Goal: Transaction & Acquisition: Subscribe to service/newsletter

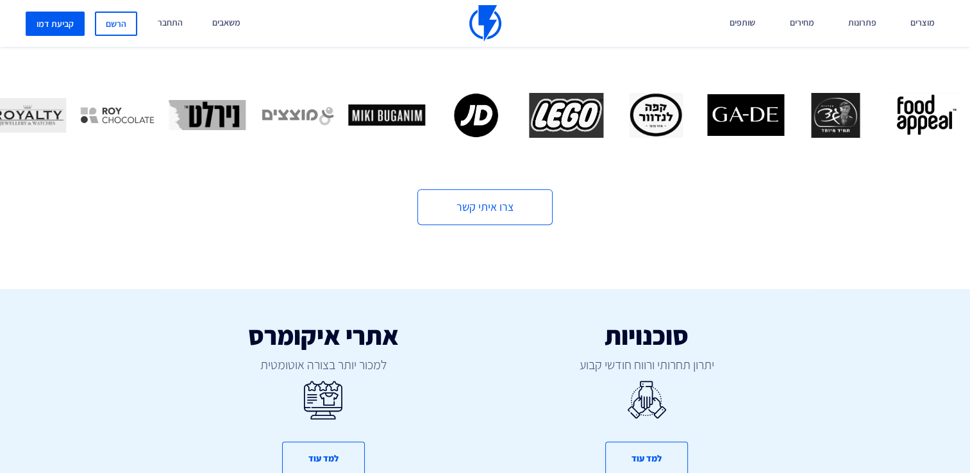
drag, startPoint x: 979, startPoint y: 97, endPoint x: 696, endPoint y: 255, distance: 324.4
click at [696, 255] on div "סוכנויות יתרון תחרותי ורווח חודשי קבוע למד עוד אתרי איקומרס למכור יותר בצורה או…" at bounding box center [485, 366] width 990 height 282
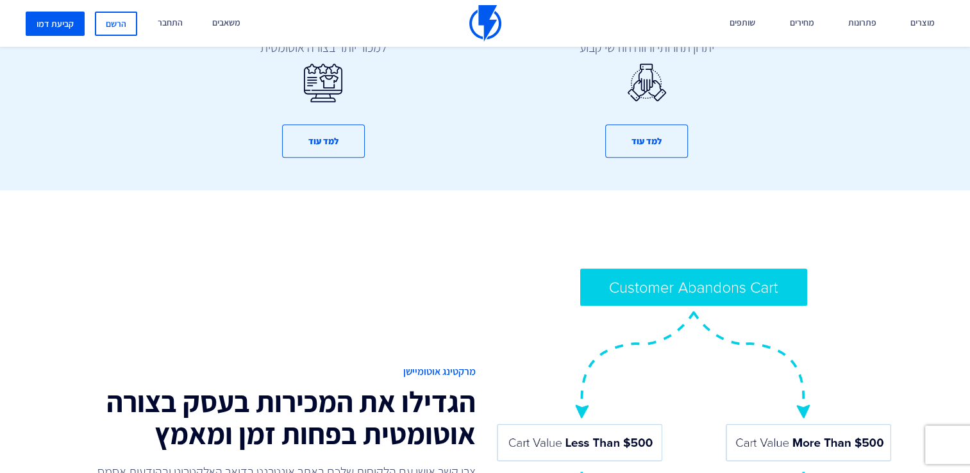
scroll to position [821, 0]
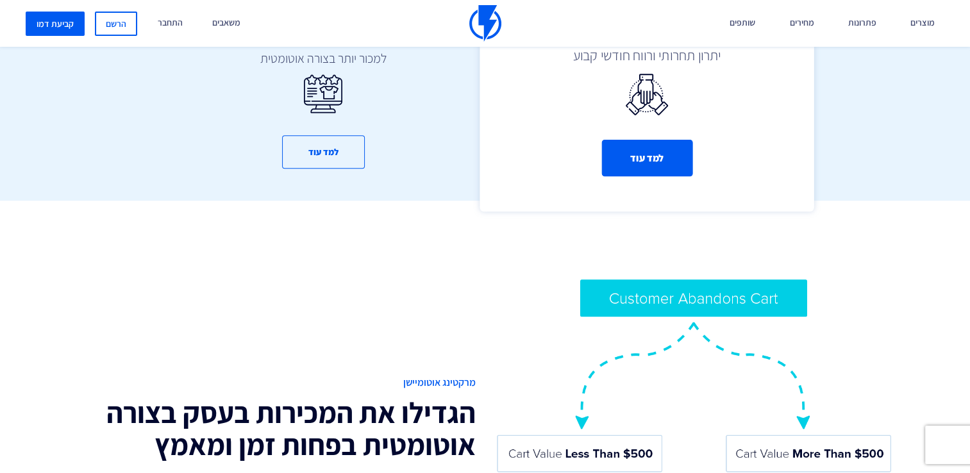
click at [676, 145] on button "למד עוד" at bounding box center [647, 158] width 91 height 37
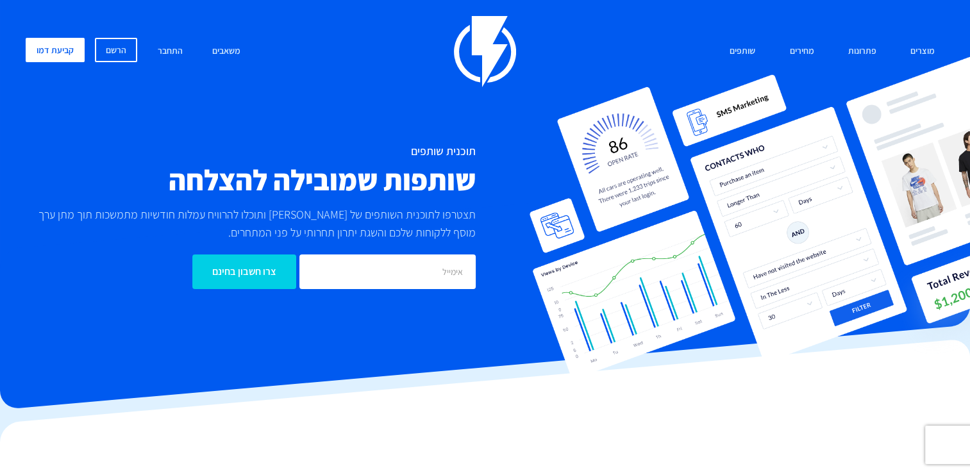
click at [693, 87] on img at bounding box center [753, 217] width 449 height 326
click at [808, 53] on link "מחירים" at bounding box center [802, 52] width 44 height 28
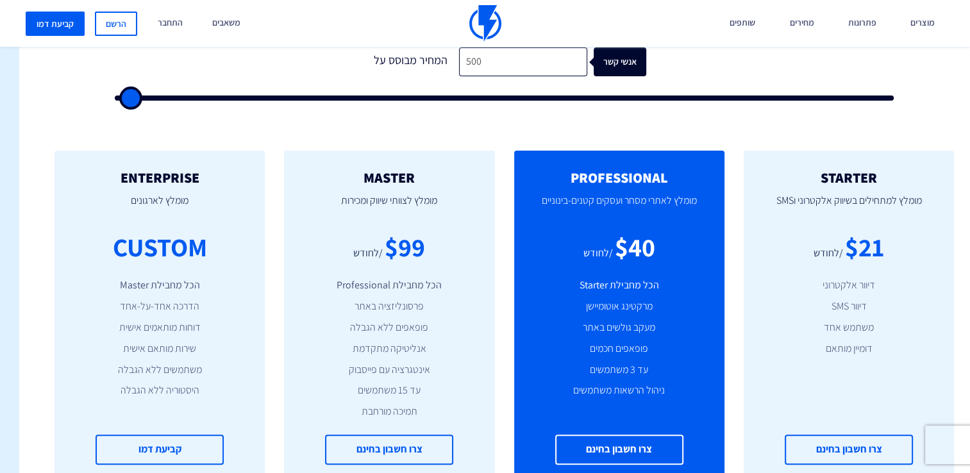
scroll to position [444, -19]
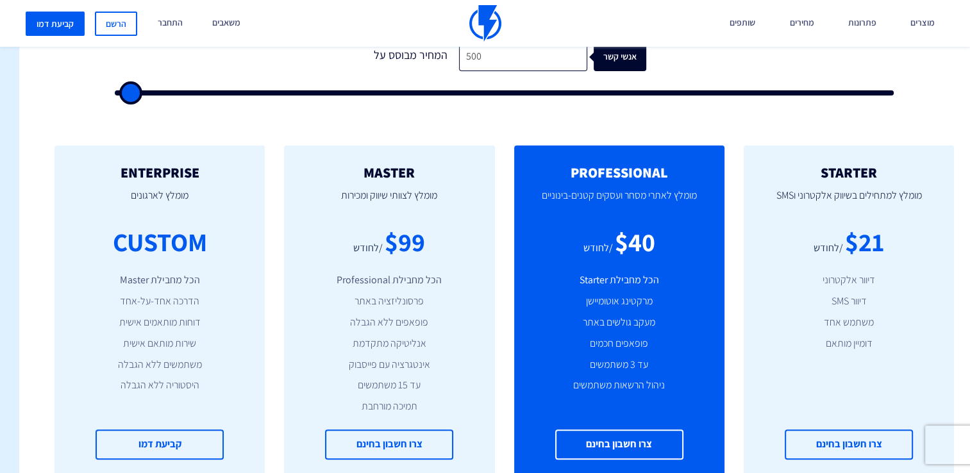
click at [824, 87] on form "1 המחיר מבוסס על 500 אנשי קשר" at bounding box center [505, 68] width 780 height 53
type input "92,500"
type input "92500"
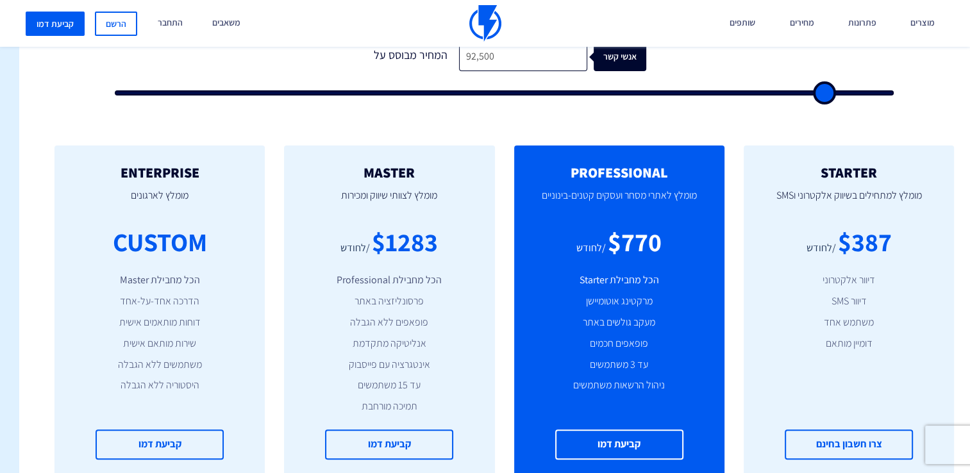
type input "93,000"
type input "93000"
type input "93,500"
type input "93500"
type input "94,000"
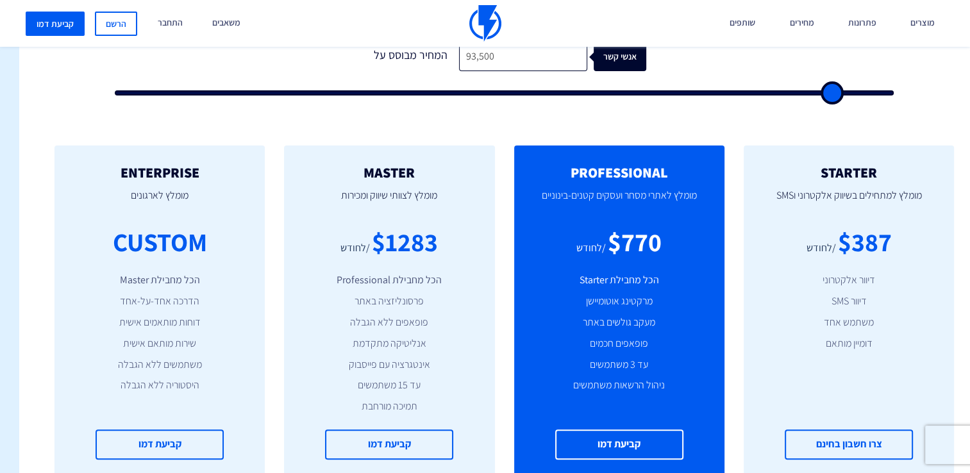
type input "94000"
type input "95,000"
type input "95000"
type input "96,500"
type input "96500"
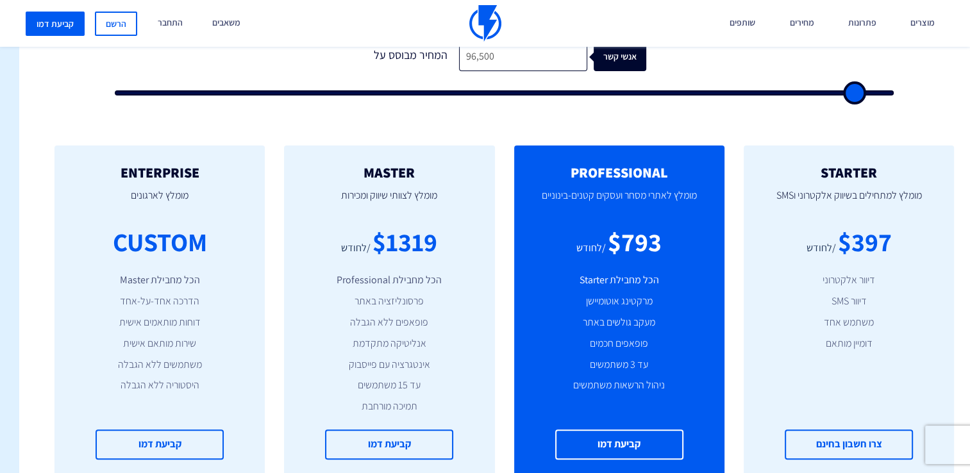
type input "97,500"
drag, startPoint x: 824, startPoint y: 92, endPoint x: 862, endPoint y: 99, distance: 39.2
type input "97500"
click at [862, 96] on input "range" at bounding box center [505, 92] width 780 height 5
type input "98,000"
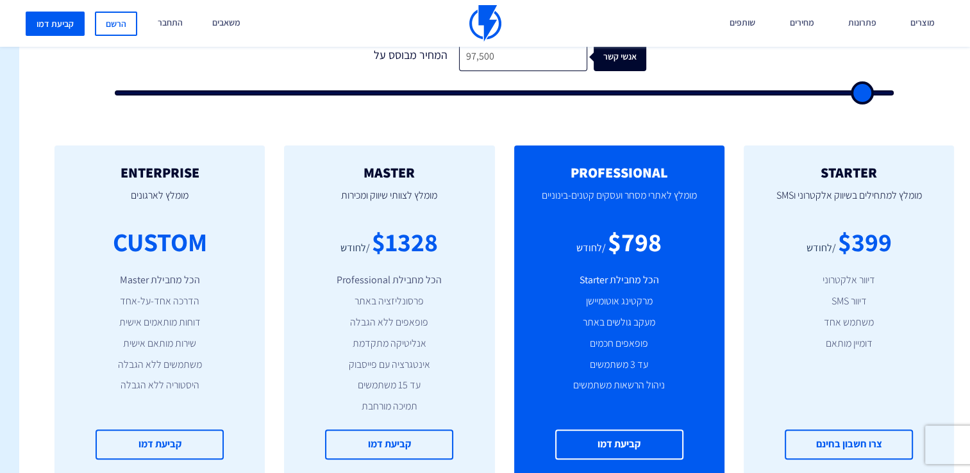
type input "98000"
type input "99,000"
type input "99000"
type input "99,500"
type input "99500"
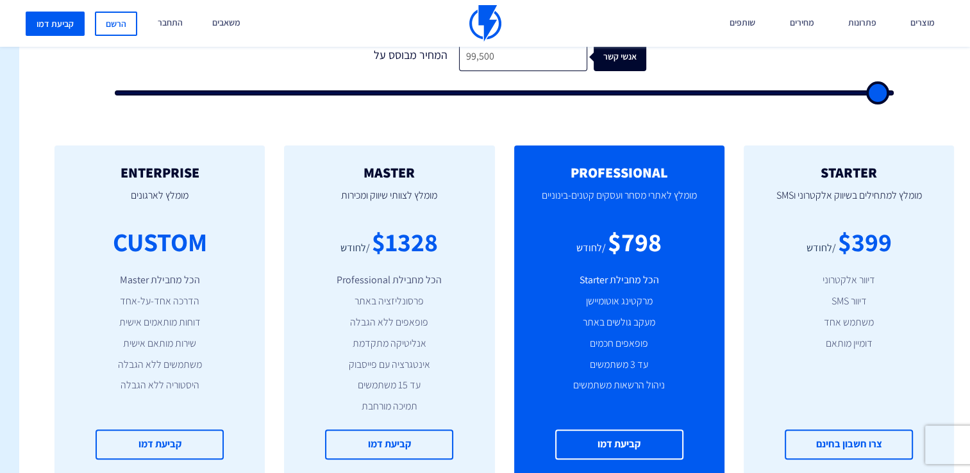
type input "100,000"
type input "100000"
type input "98,500"
type input "98500"
type input "96,000"
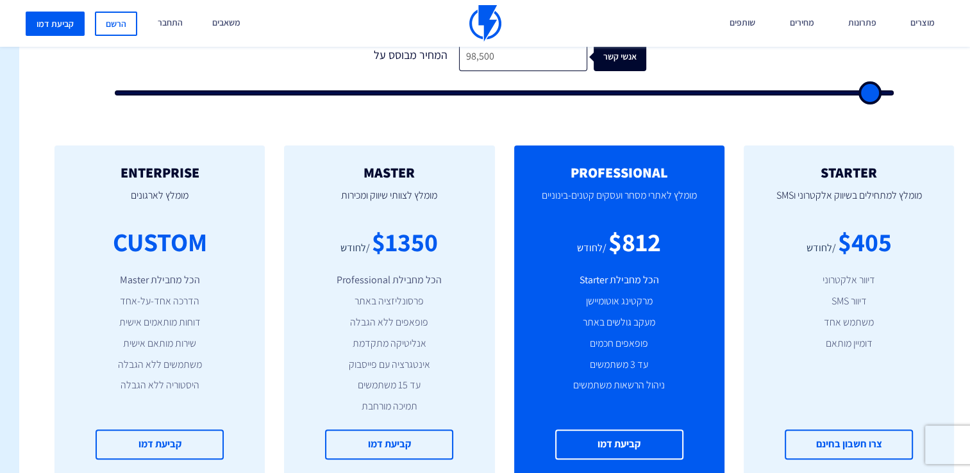
type input "96000"
type input "95,000"
type input "95000"
type input "93,500"
type input "93500"
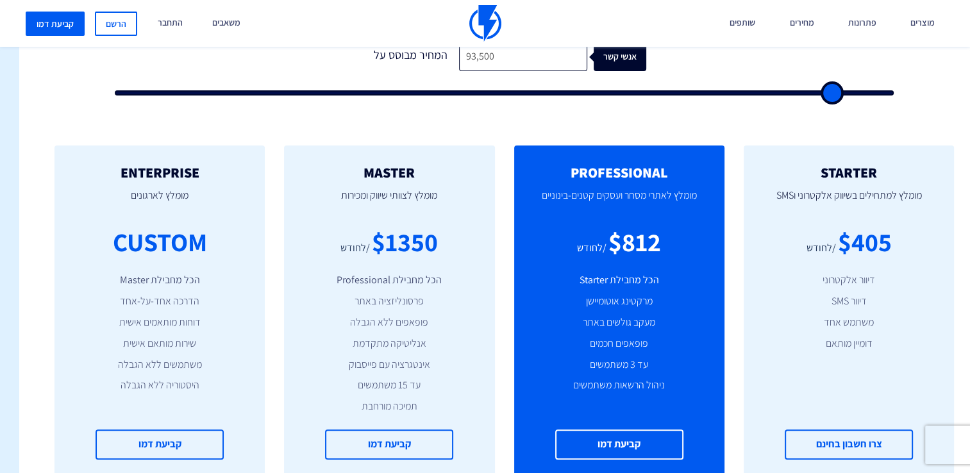
type input "92,000"
type input "92000"
type input "91,500"
type input "91500"
type input "90,500"
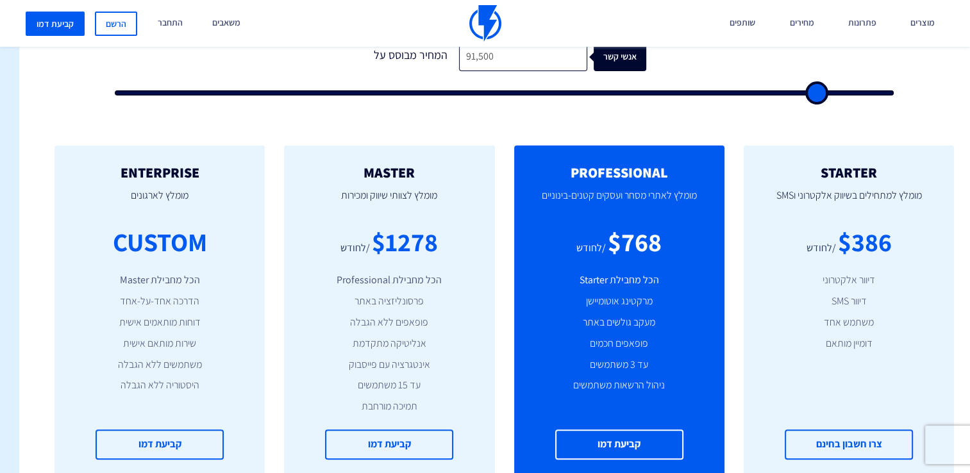
type input "90500"
type input "90,000"
type input "90000"
type input "89,500"
type input "89500"
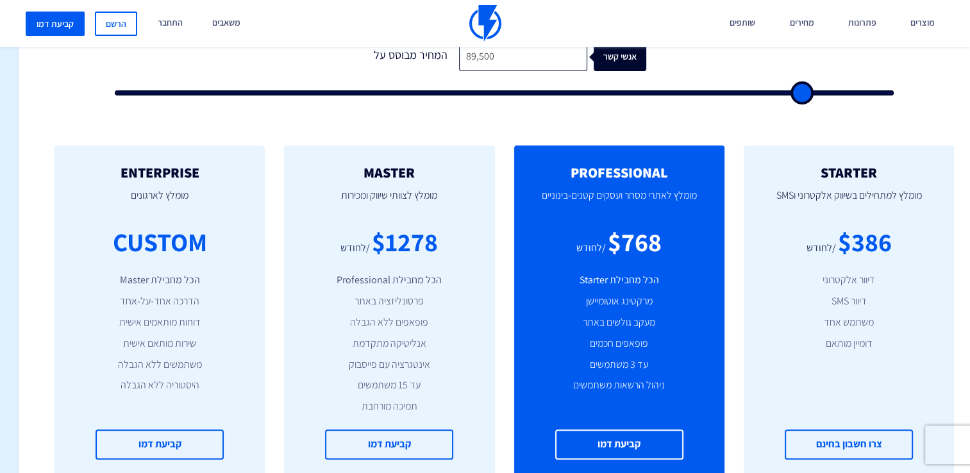
type input "89,000"
type input "89000"
type input "88,500"
type input "88500"
type input "88,000"
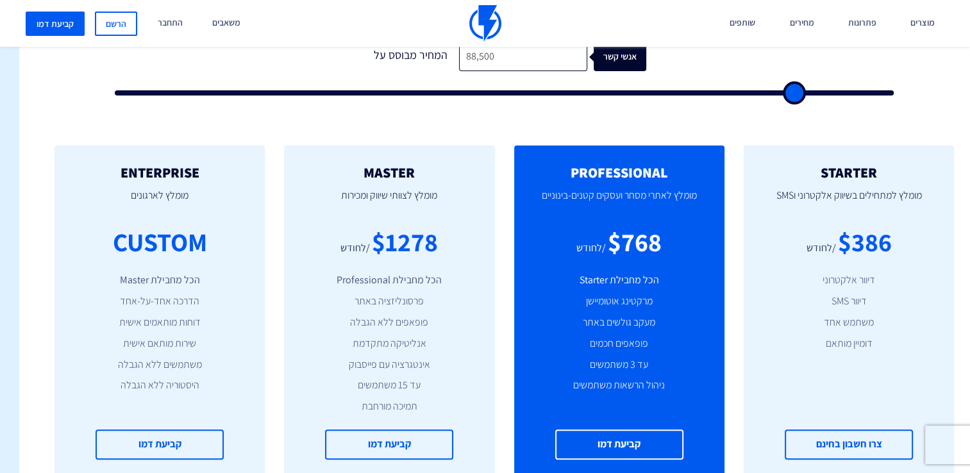
type input "88000"
type input "87,500"
type input "87500"
type input "87,000"
type input "87000"
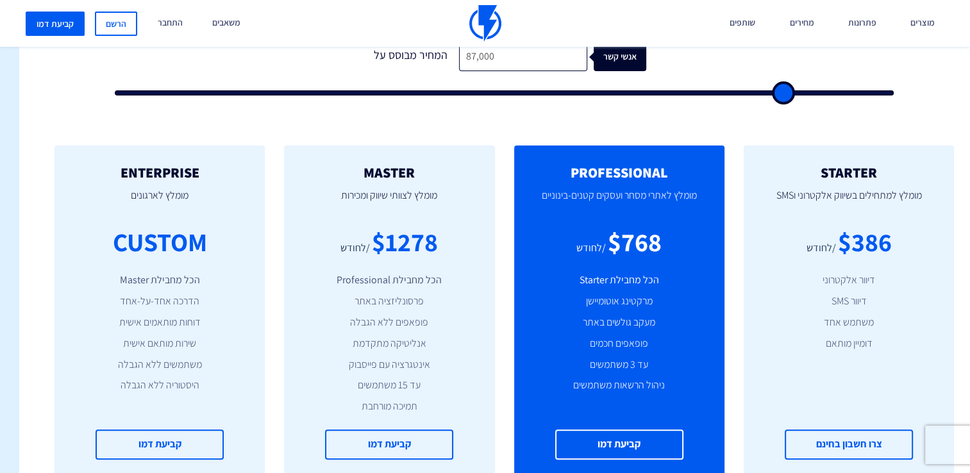
type input "85,500"
type input "85500"
type input "84,500"
type input "84500"
type input "83,000"
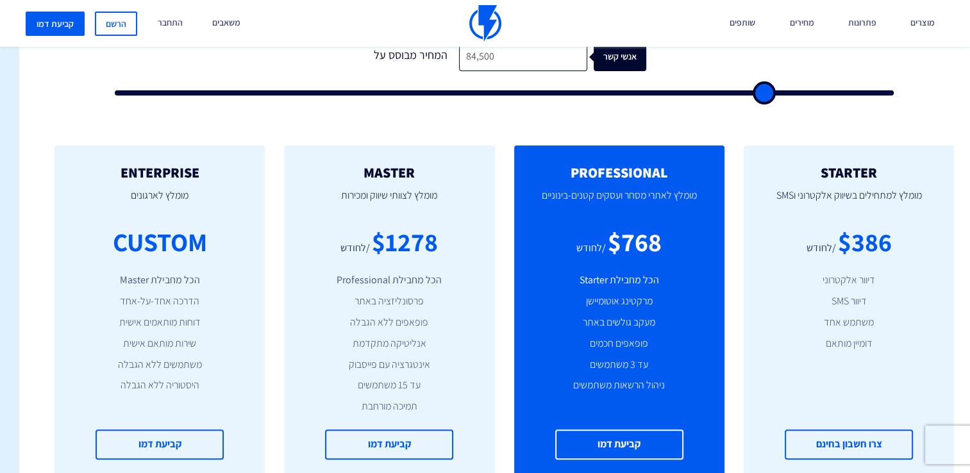
type input "83000"
type input "82,000"
type input "82000"
type input "81,000"
type input "81000"
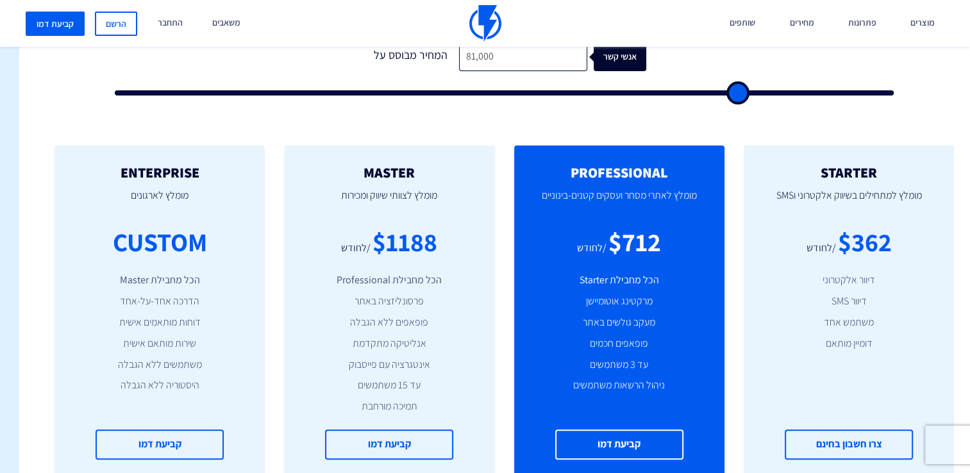
type input "79,500"
type input "79500"
type input "78,500"
type input "78500"
type input "77,500"
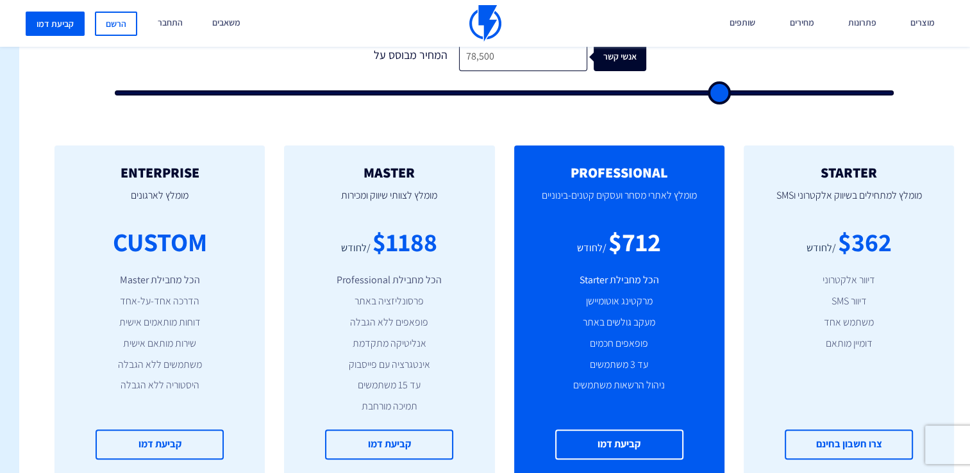
type input "77500"
type input "77,000"
type input "77000"
type input "73,000"
type input "73000"
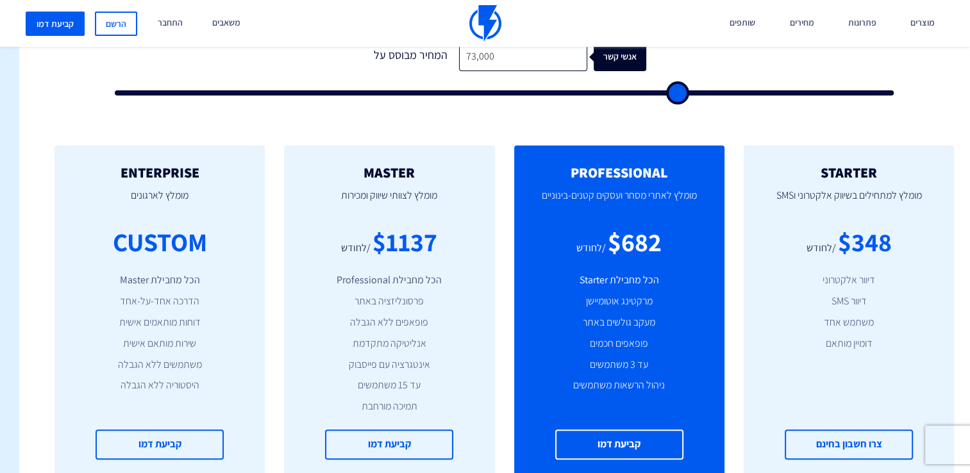
type input "68,000"
type input "68000"
type input "64,000"
type input "64000"
type input "63,500"
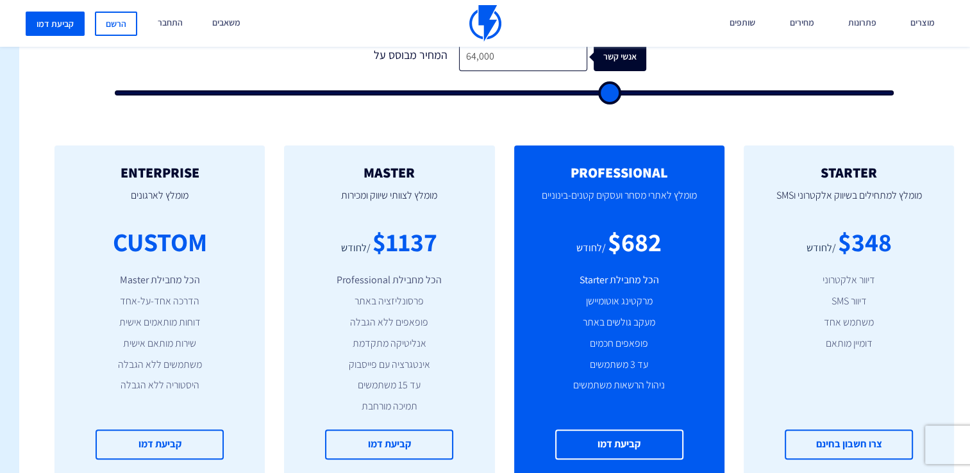
type input "63500"
type input "61,500"
type input "61500"
type input "61,000"
type input "61000"
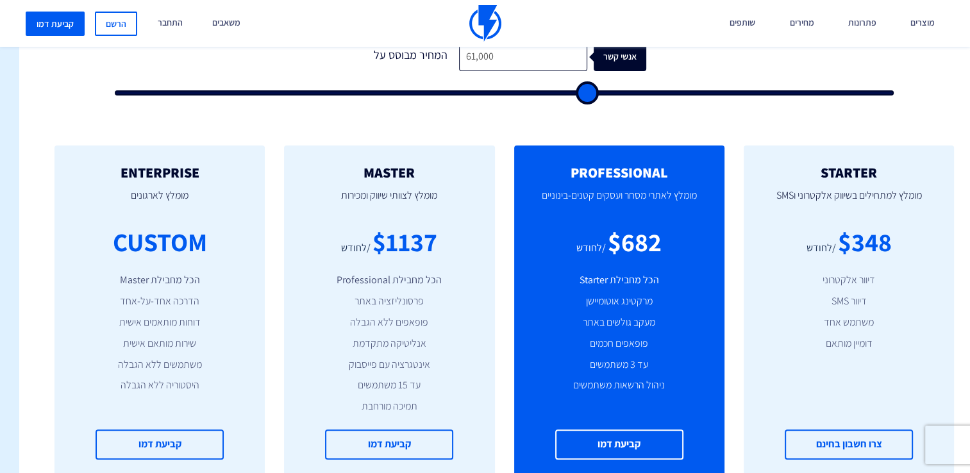
type input "60,500"
type input "60500"
type input "60,000"
type input "60000"
type input "55,500"
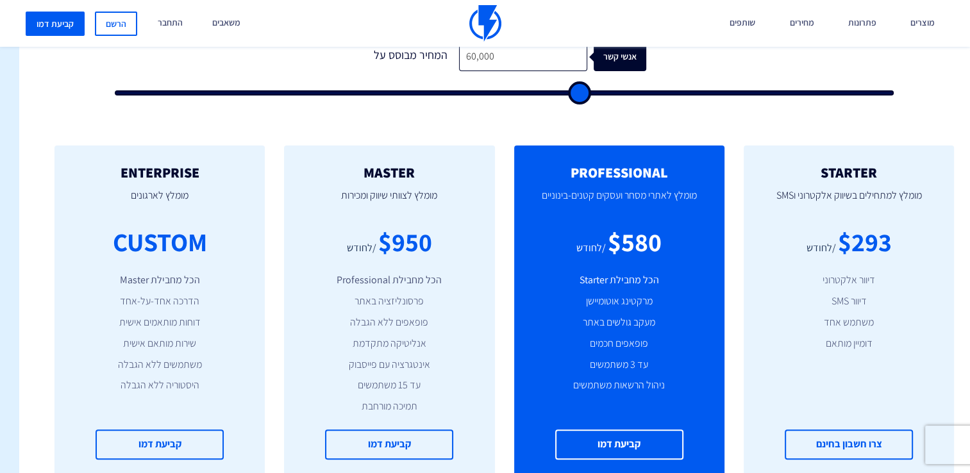
type input "55500"
type input "50,000"
type input "50000"
type input "46,000"
type input "46000"
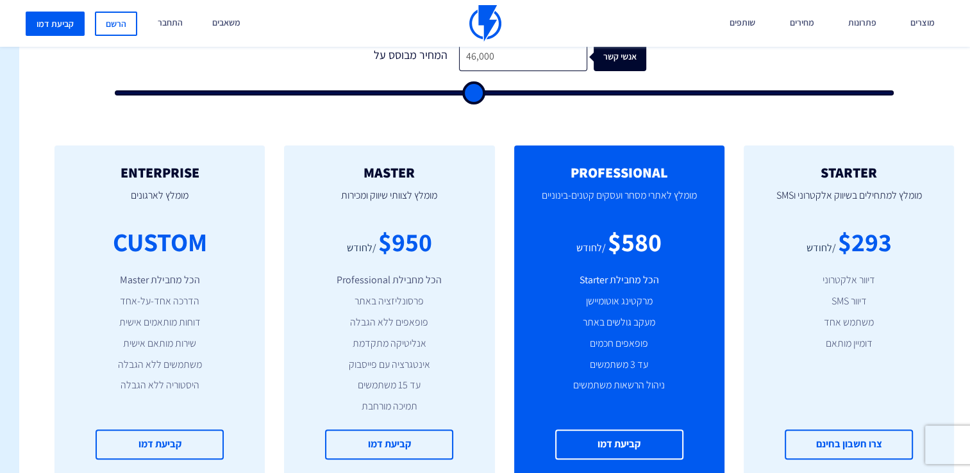
type input "44,000"
type input "44000"
type input "42,500"
type input "42500"
type input "41,000"
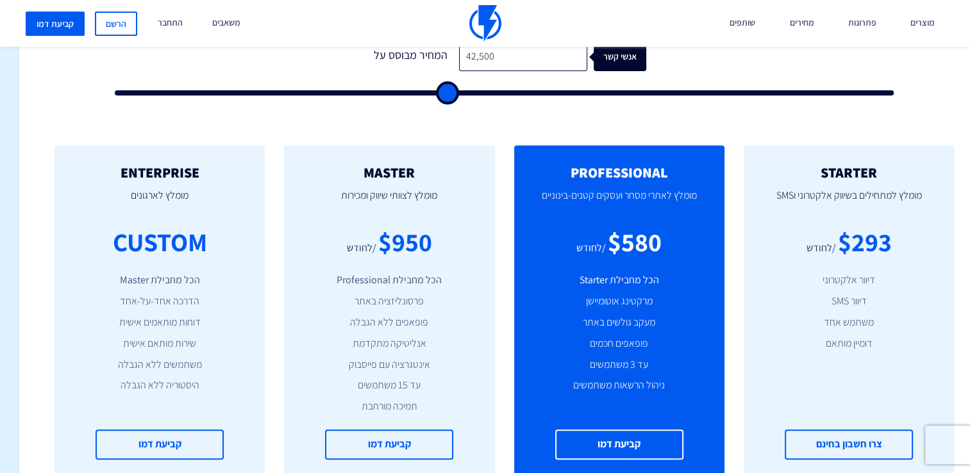
type input "41000"
type input "40,500"
type input "40500"
type input "40,000"
type input "40000"
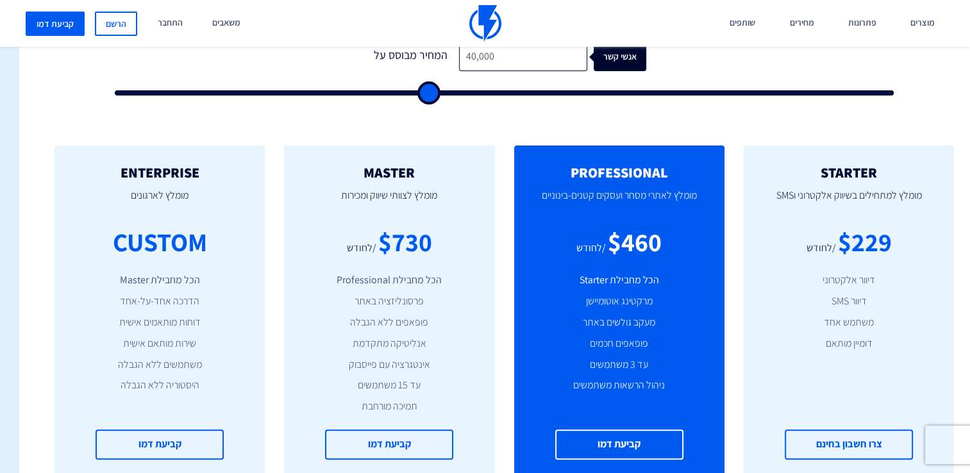
type input "39,500"
type input "39500"
type input "38,500"
type input "38500"
type input "37,500"
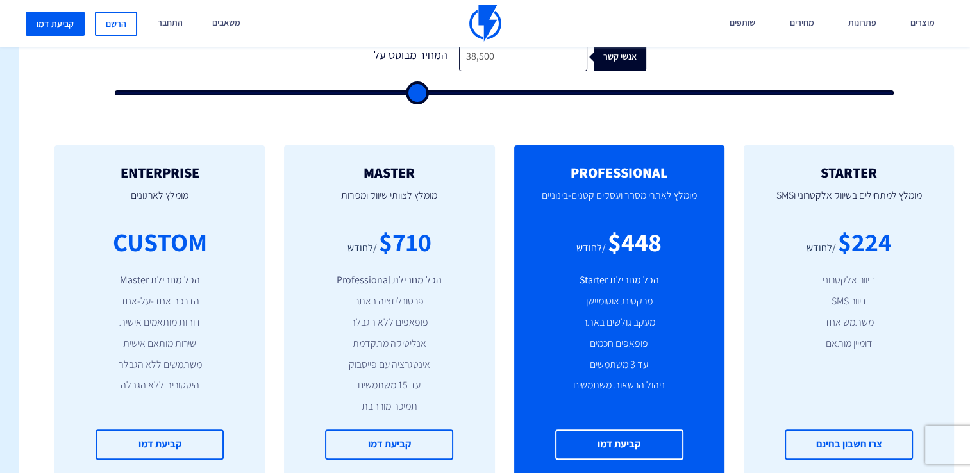
type input "37500"
type input "35,500"
type input "35500"
type input "33,500"
type input "33500"
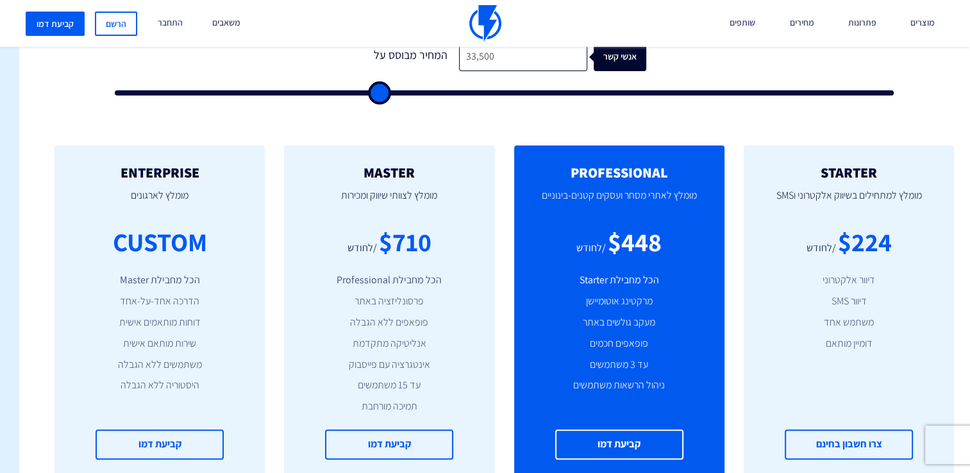
type input "33,000"
type input "33000"
type input "32,000"
type input "32000"
type input "31,500"
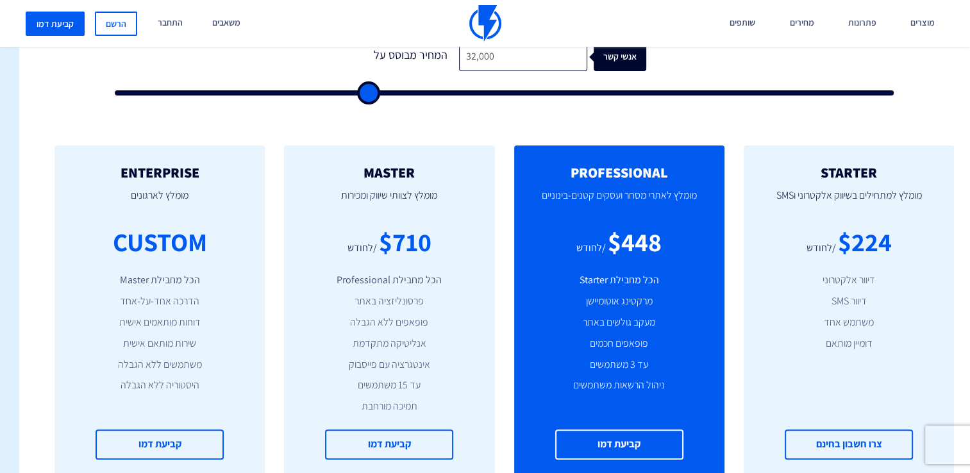
type input "31500"
type input "30,500"
type input "30500"
type input "30,000"
type input "30000"
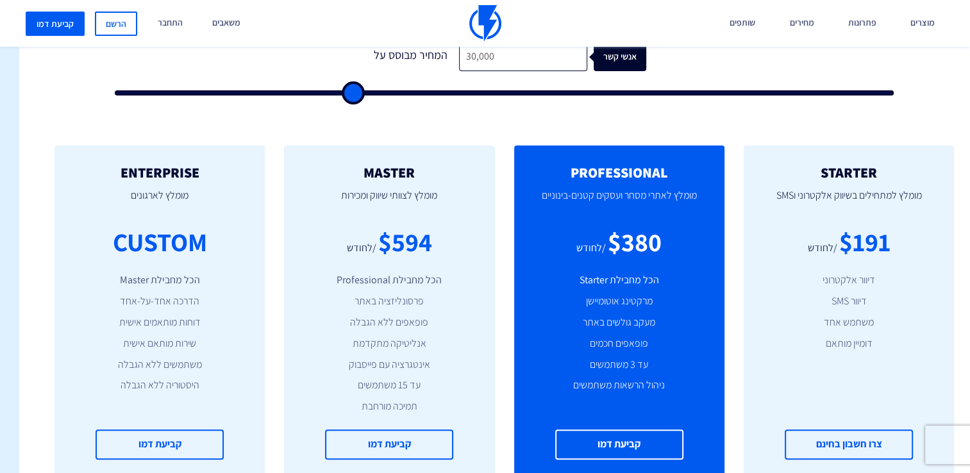
type input "28,500"
type input "28500"
type input "23,500"
type input "23500"
type input "20,500"
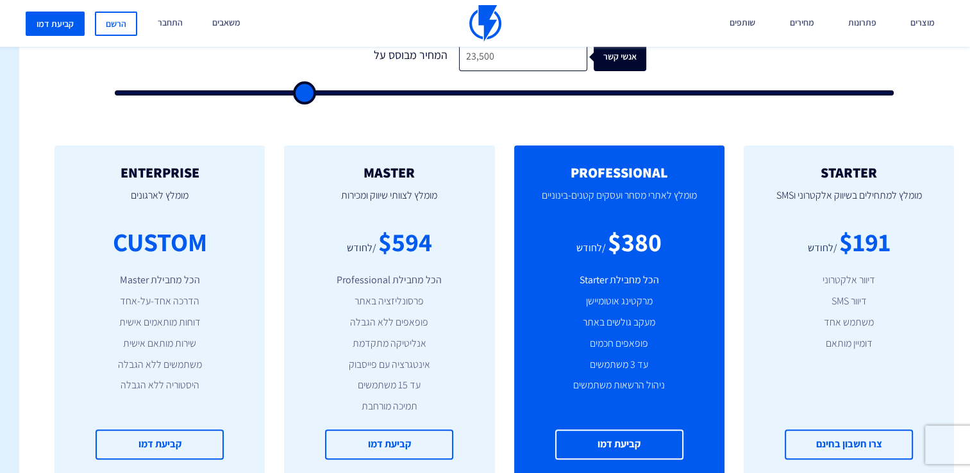
type input "20500"
type input "18,500"
type input "18500"
type input "17,000"
type input "17000"
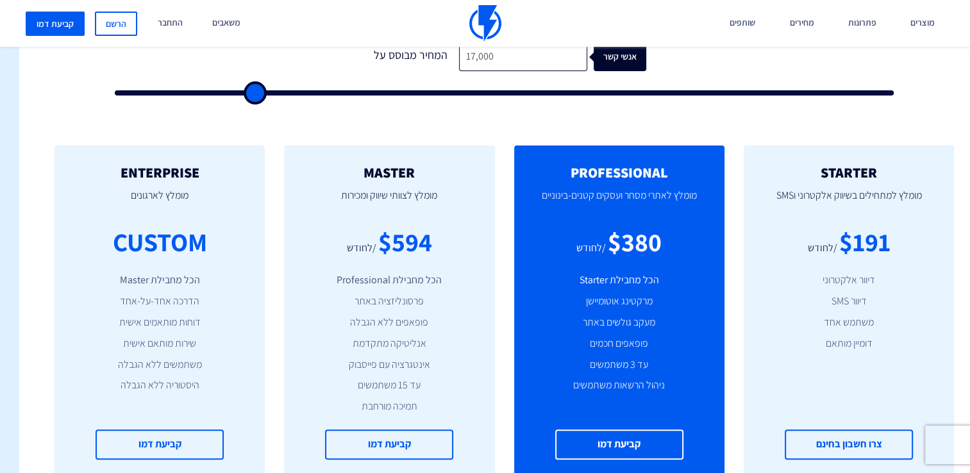
type input "16,500"
type input "16500"
type input "16,000"
drag, startPoint x: 860, startPoint y: 96, endPoint x: 246, endPoint y: 61, distance: 615.5
type input "16000"
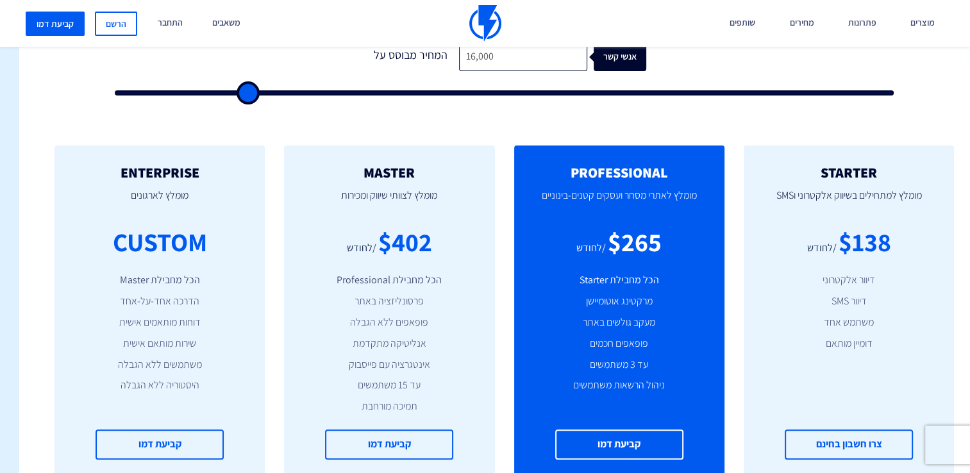
click at [246, 90] on input "range" at bounding box center [505, 92] width 780 height 5
